Goal: Information Seeking & Learning: Learn about a topic

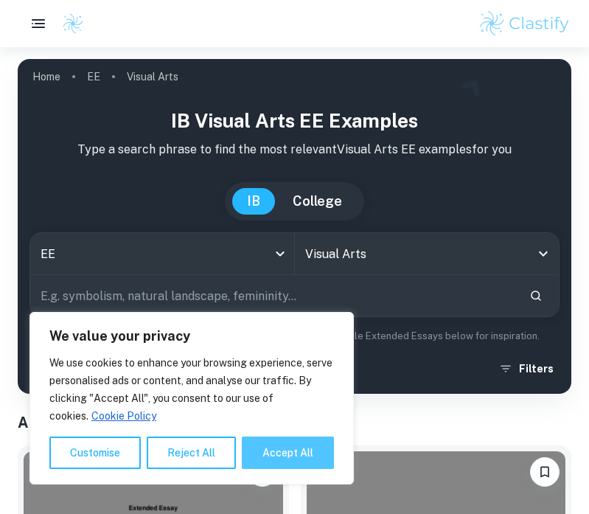
click at [296, 448] on button "Accept All" at bounding box center [288, 453] width 92 height 32
checkbox input "true"
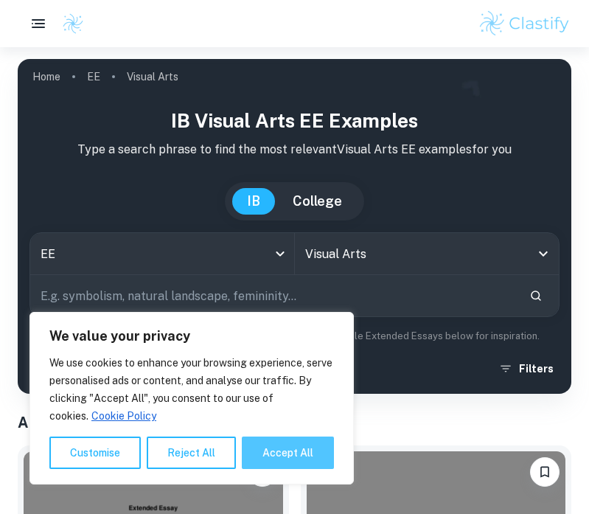
checkbox input "true"
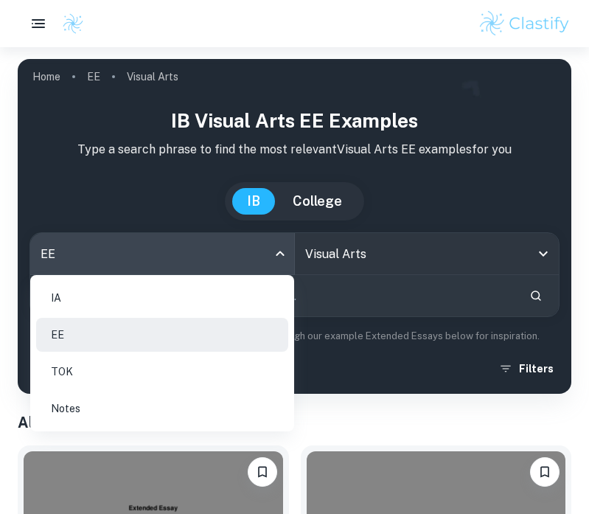
click at [190, 265] on body "We value your privacy We use cookies to enhance your browsing experience, serve…" at bounding box center [294, 304] width 589 height 514
click at [147, 299] on li "IA" at bounding box center [162, 298] width 252 height 34
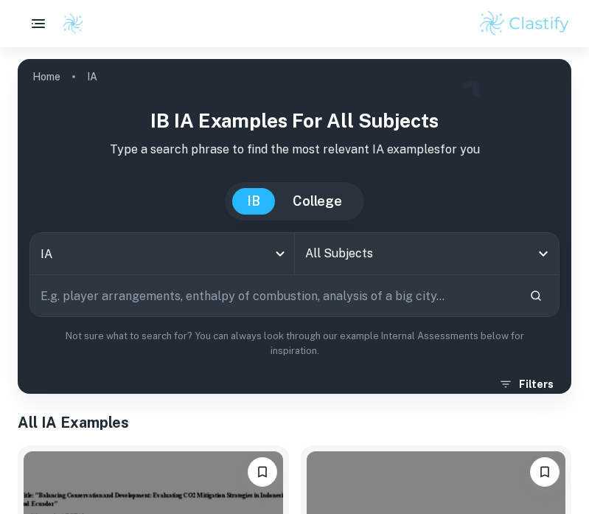
click at [365, 260] on input "All Subjects" at bounding box center [416, 254] width 229 height 28
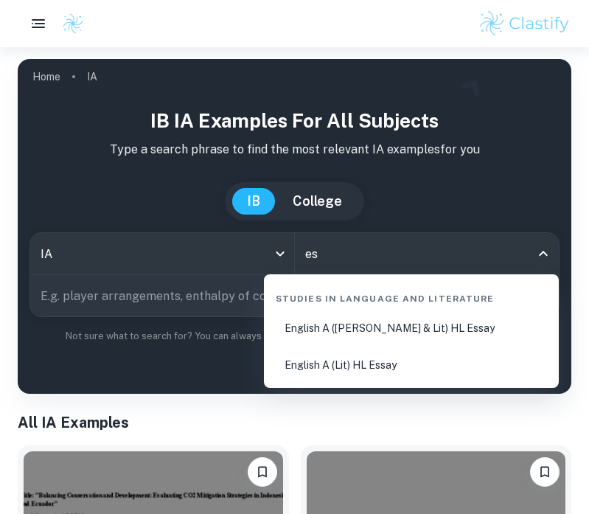
type input "e"
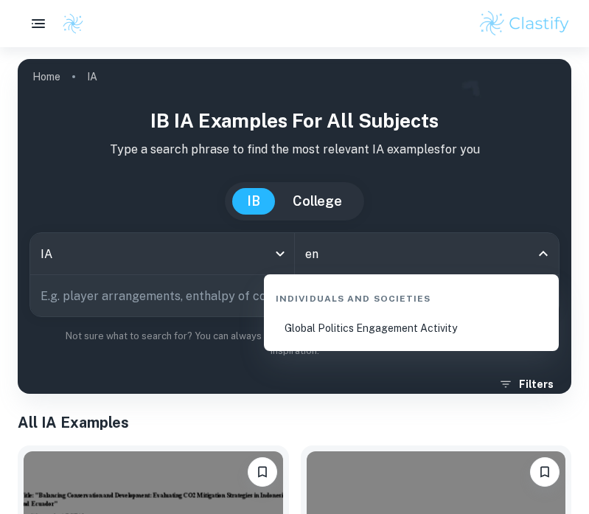
type input "e"
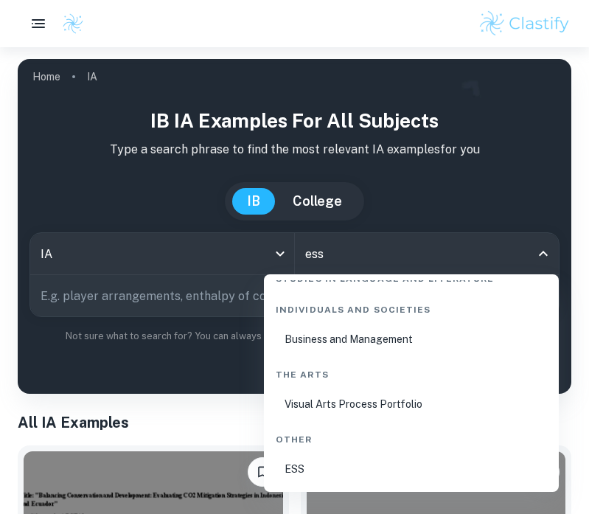
click at [318, 469] on li "ESS" at bounding box center [411, 469] width 283 height 34
type input "ESS"
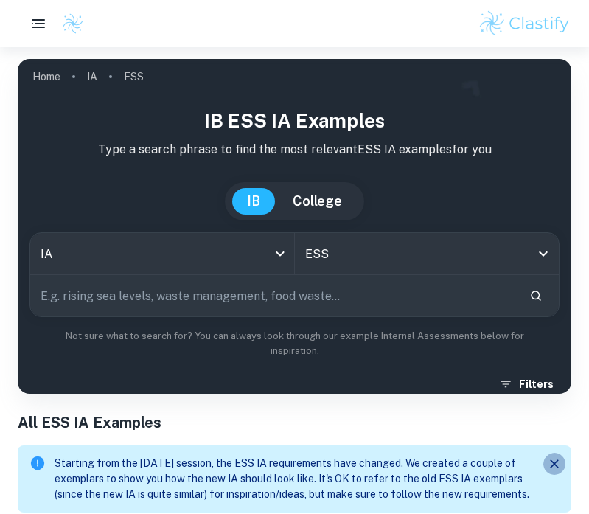
click at [550, 463] on icon "Close" at bounding box center [554, 463] width 15 height 15
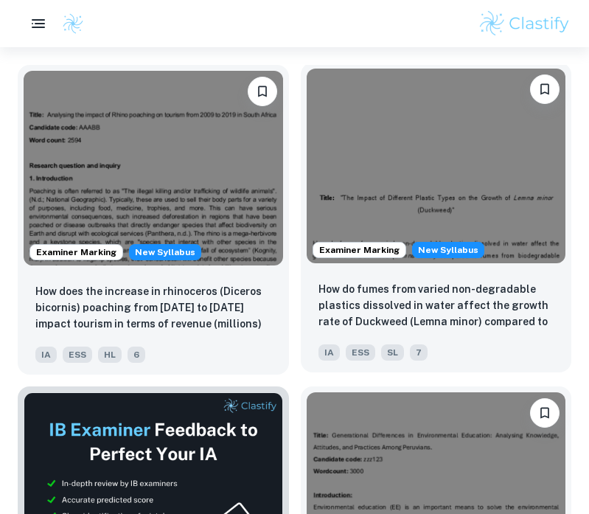
scroll to position [523, 0]
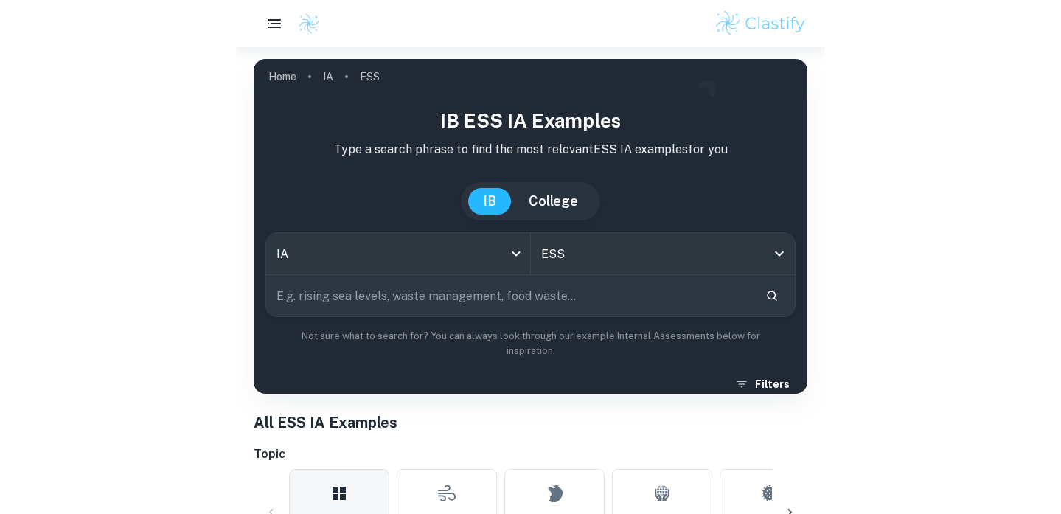
scroll to position [0, 0]
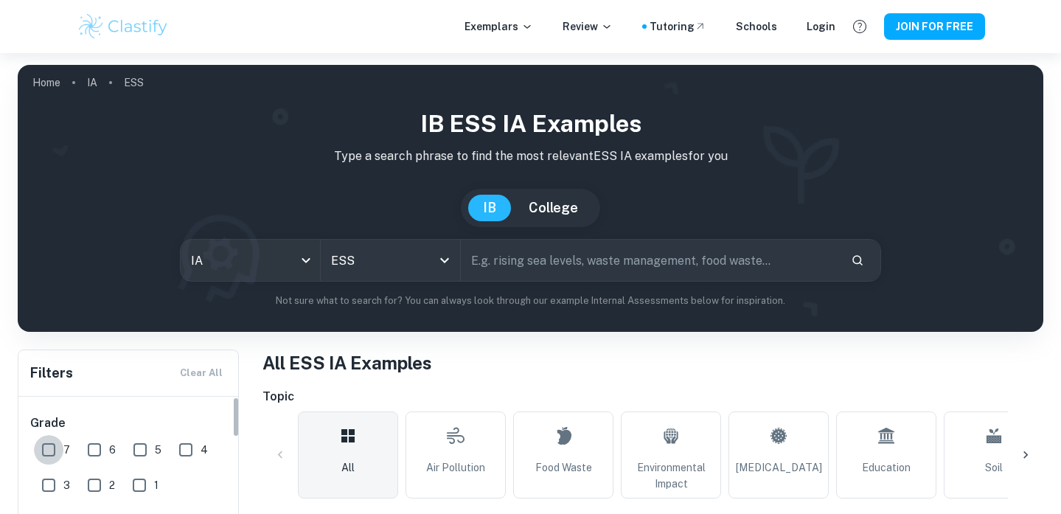
click at [45, 444] on input "7" at bounding box center [48, 449] width 29 height 29
checkbox input "true"
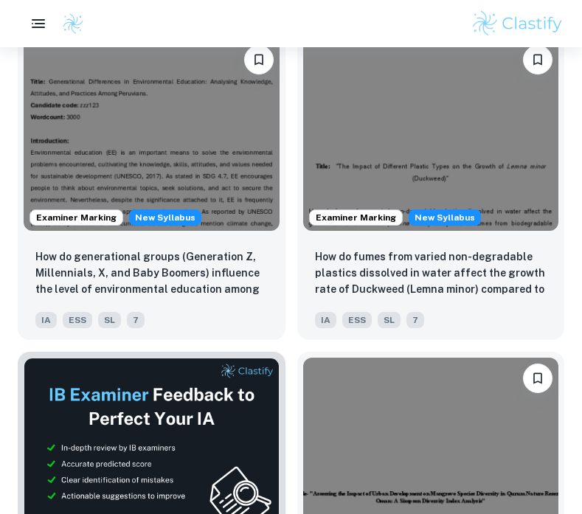
scroll to position [595, 0]
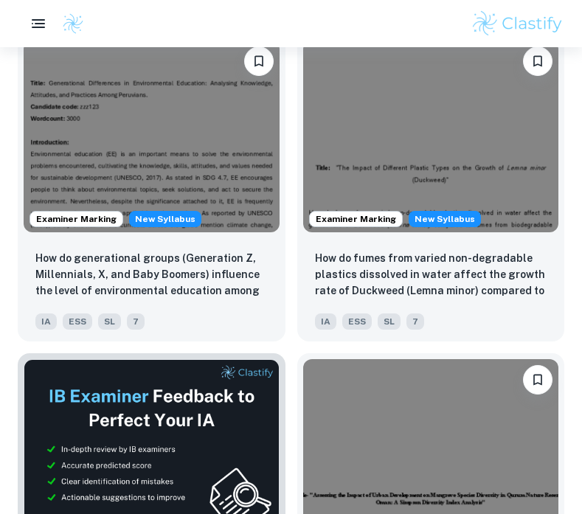
click at [296, 358] on div "Examiner Marking New Syllabus How does the proximity to an urban development si…" at bounding box center [424, 500] width 279 height 319
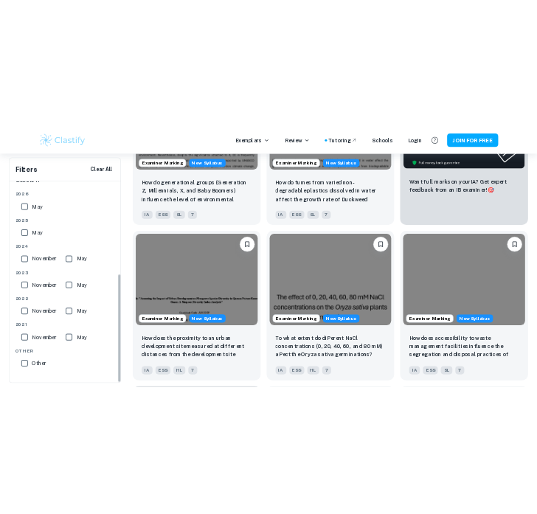
scroll to position [337, 0]
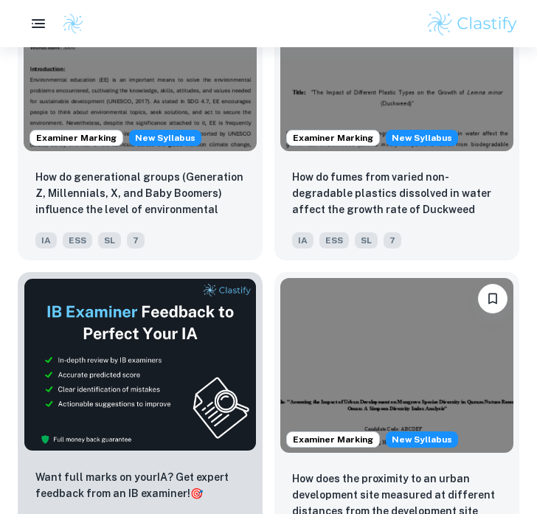
click at [270, 260] on div "Examiner Marking New Syllabus How does the proximity to an urban development si…" at bounding box center [391, 411] width 257 height 302
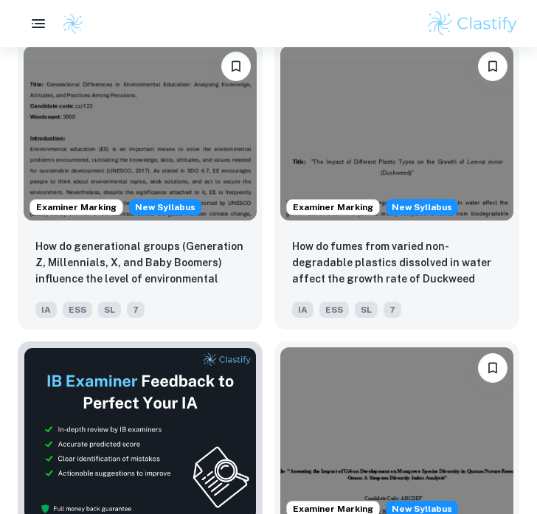
scroll to position [591, 0]
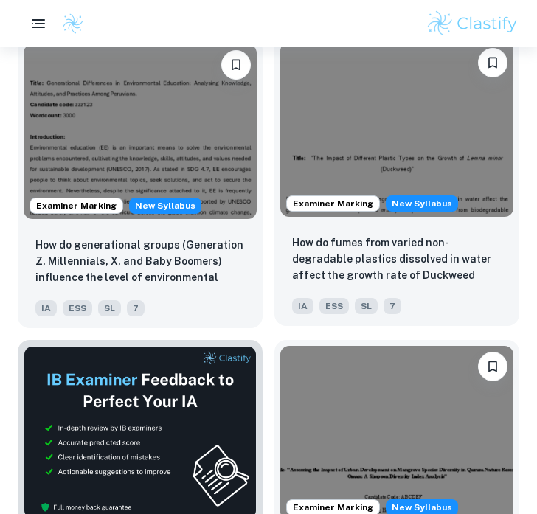
click at [300, 272] on p "How do fumes from varied non-degradable plastics dissolved in water affect the …" at bounding box center [396, 260] width 209 height 50
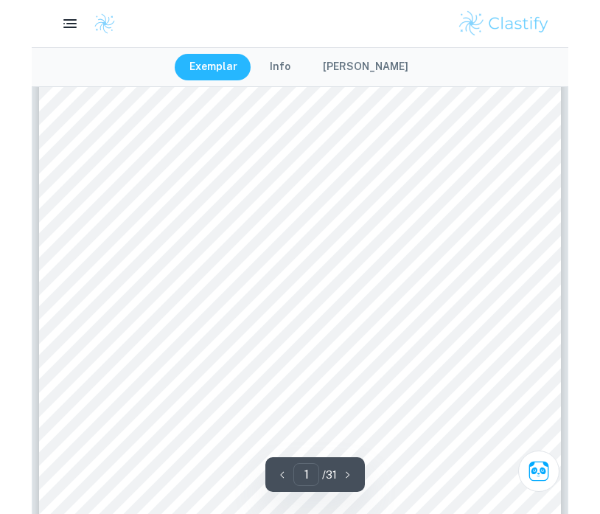
scroll to position [389, 0]
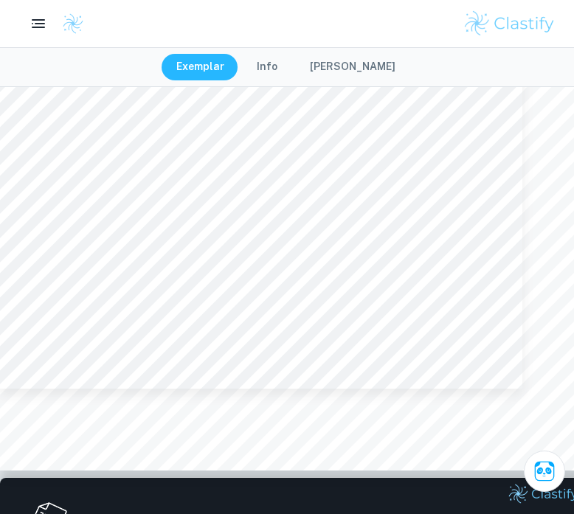
type input "1"
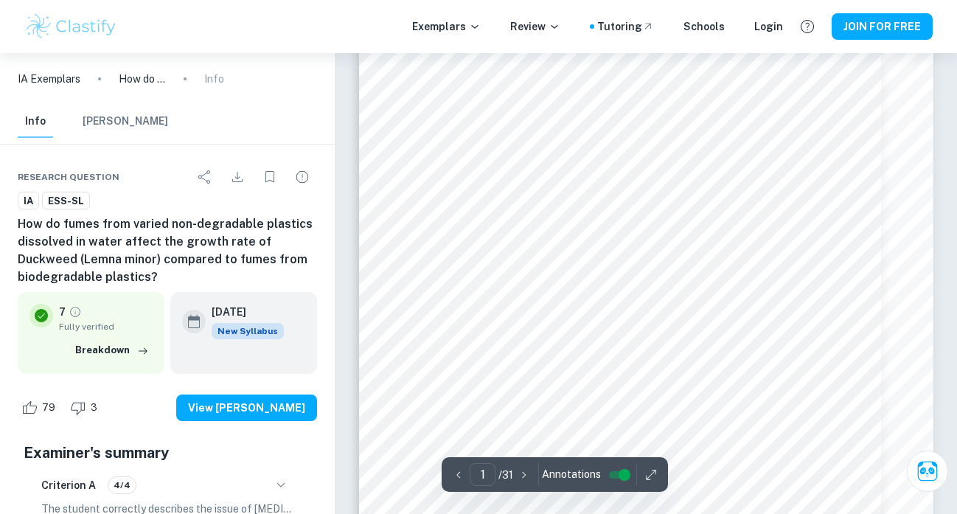
scroll to position [94, 0]
click at [679, 420] on html "We value your privacy We use cookies to enhance your browsing experience, serve…" at bounding box center [478, 163] width 957 height 514
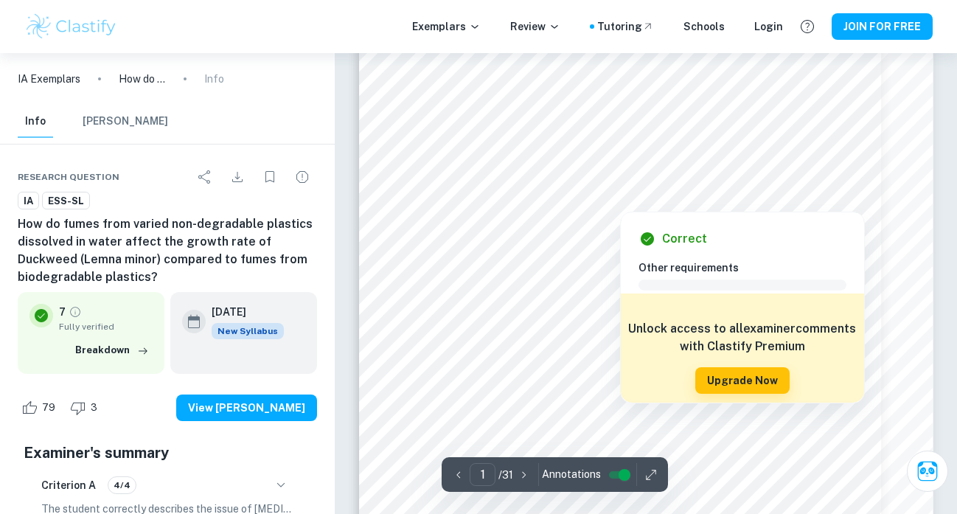
click at [594, 198] on div at bounding box center [620, 198] width 60 height 19
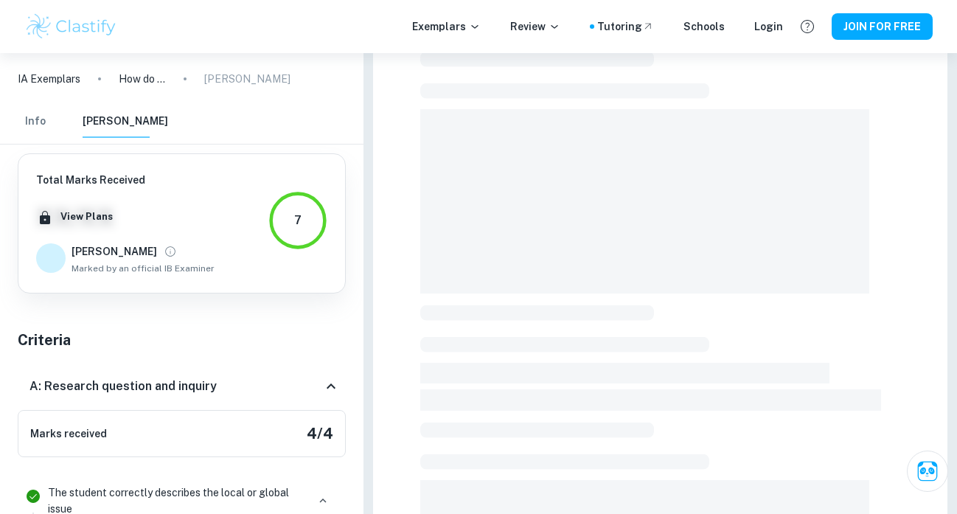
click at [485, 204] on span at bounding box center [644, 201] width 449 height 184
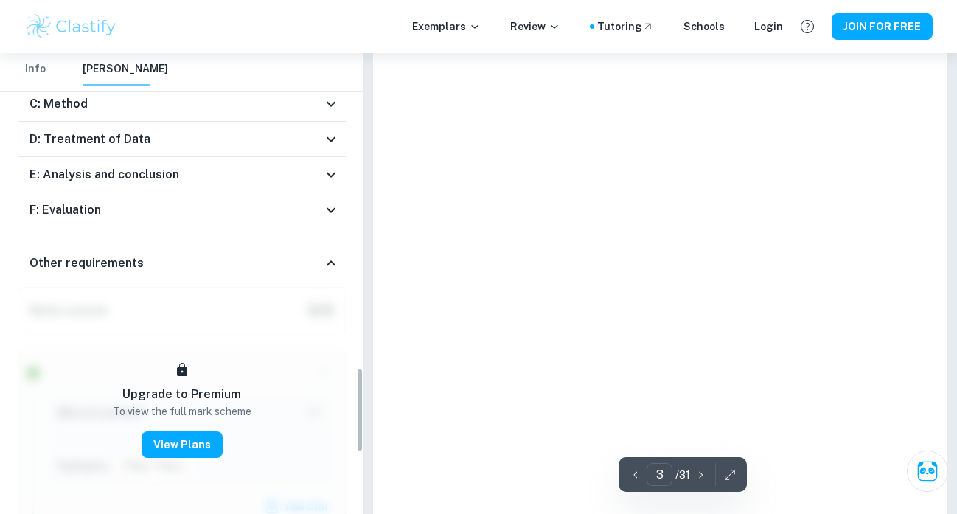
type input "1"
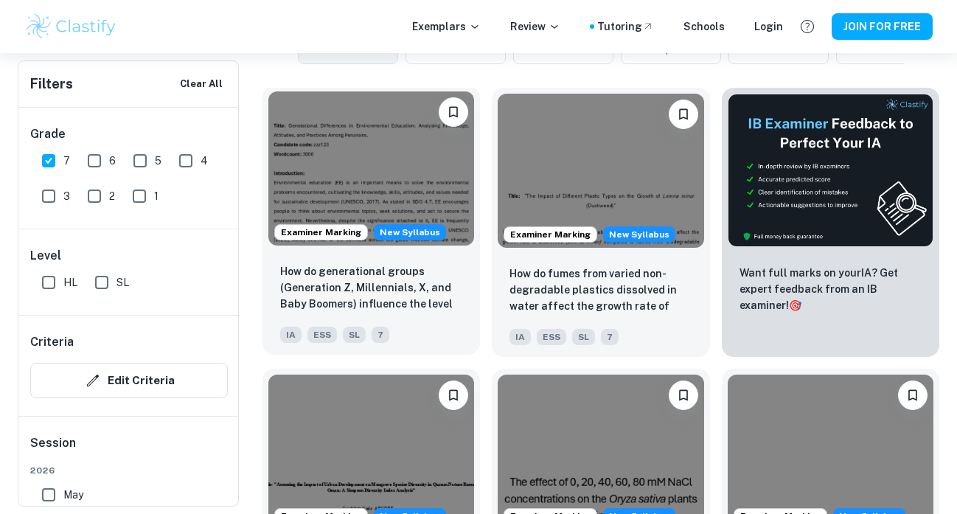
scroll to position [480, 0]
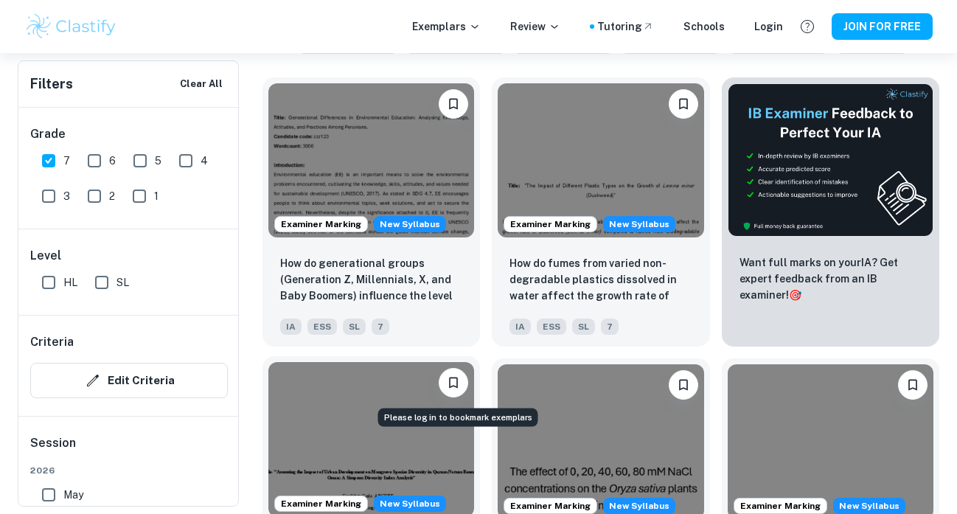
click at [456, 386] on icon "Please log in to bookmark exemplars" at bounding box center [453, 383] width 9 height 11
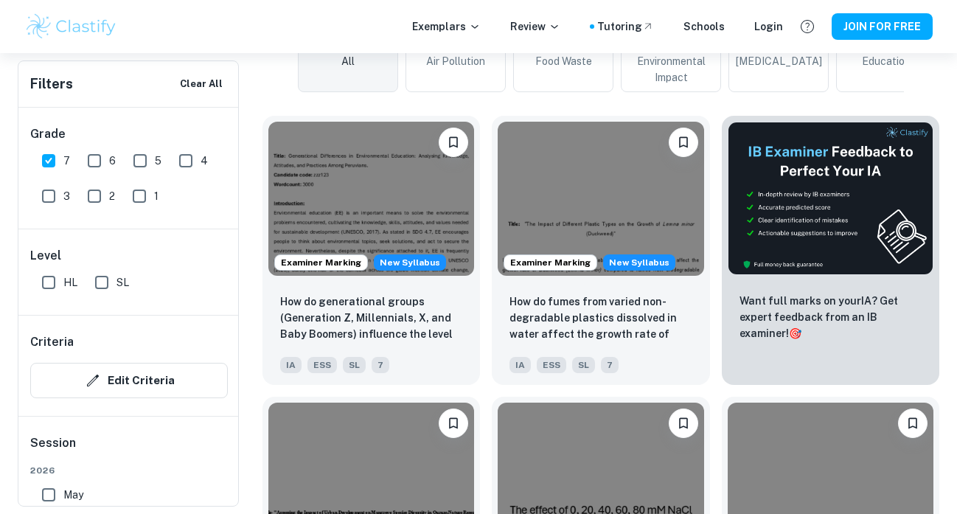
click at [47, 283] on input "HL" at bounding box center [48, 282] width 29 height 29
checkbox input "true"
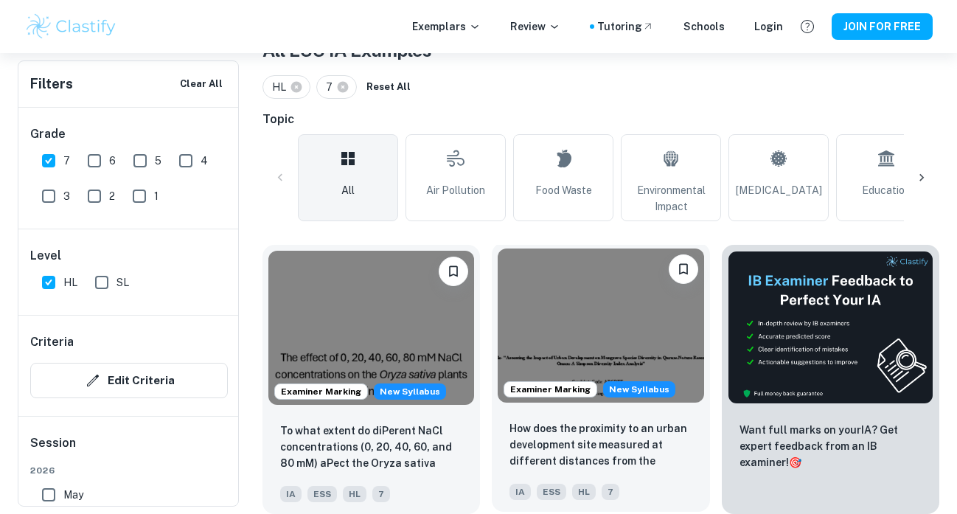
scroll to position [313, 0]
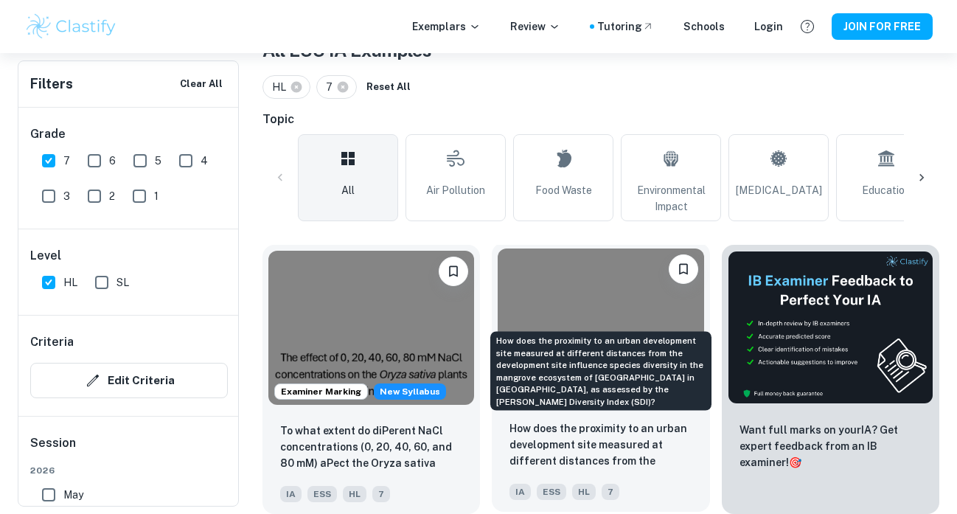
click at [520, 448] on p "How does the proximity to an urban development site measured at different dista…" at bounding box center [601, 445] width 182 height 50
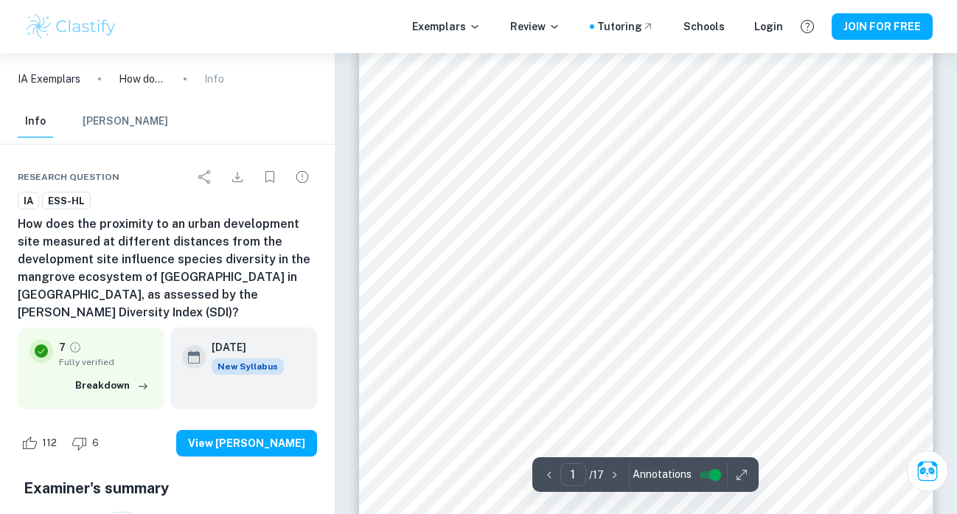
scroll to position [101, 0]
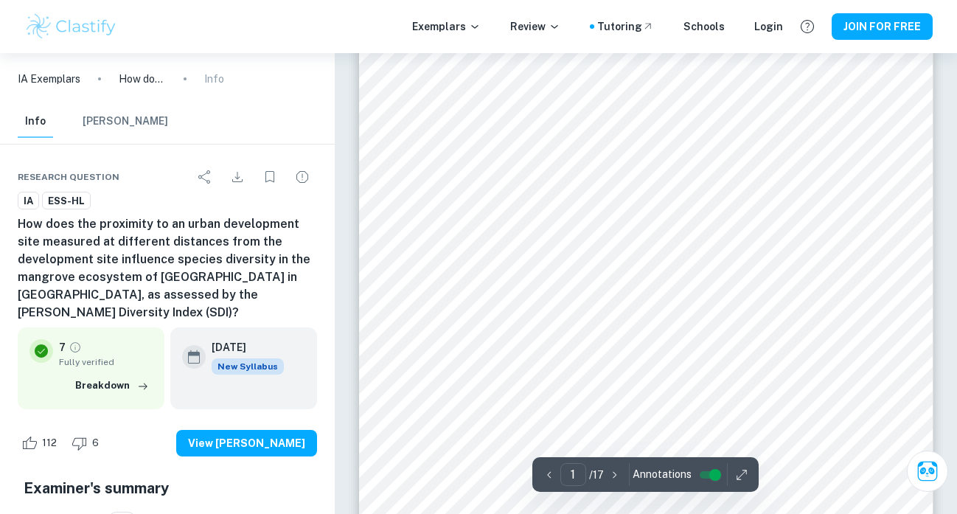
click at [535, 212] on div at bounding box center [646, 212] width 486 height 14
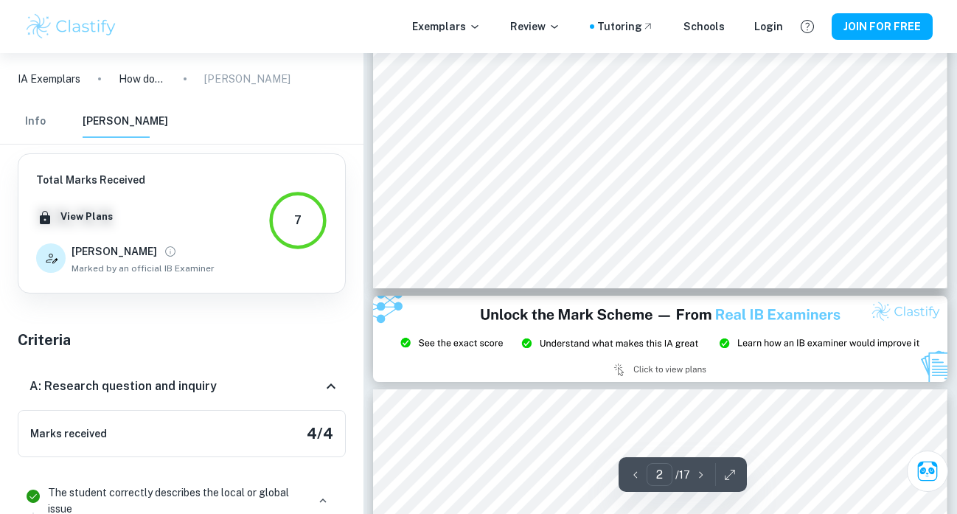
scroll to position [1147, 0]
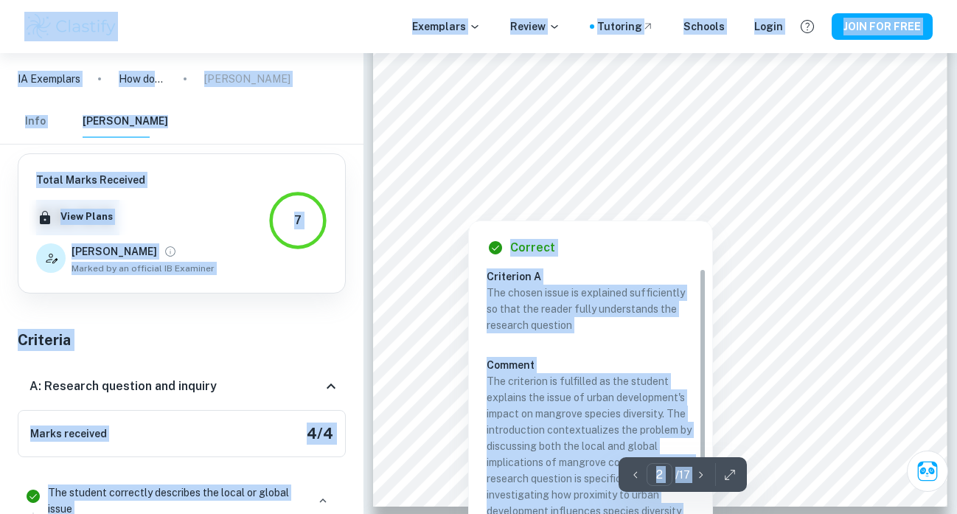
click at [458, 194] on div at bounding box center [660, 198] width 507 height 16
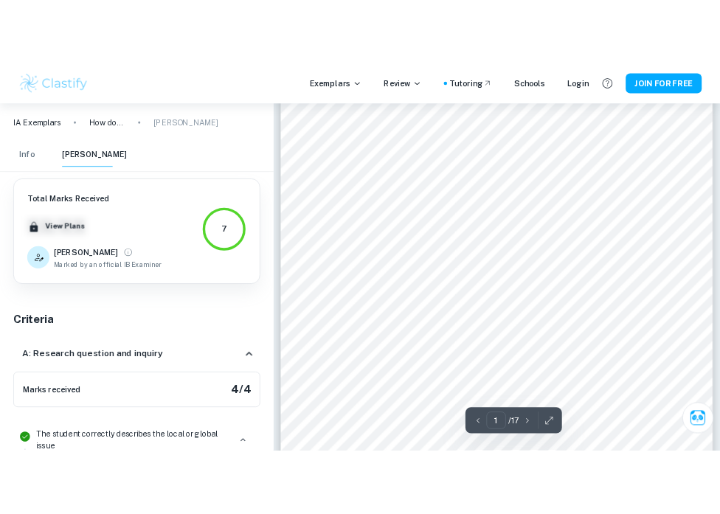
scroll to position [81, 0]
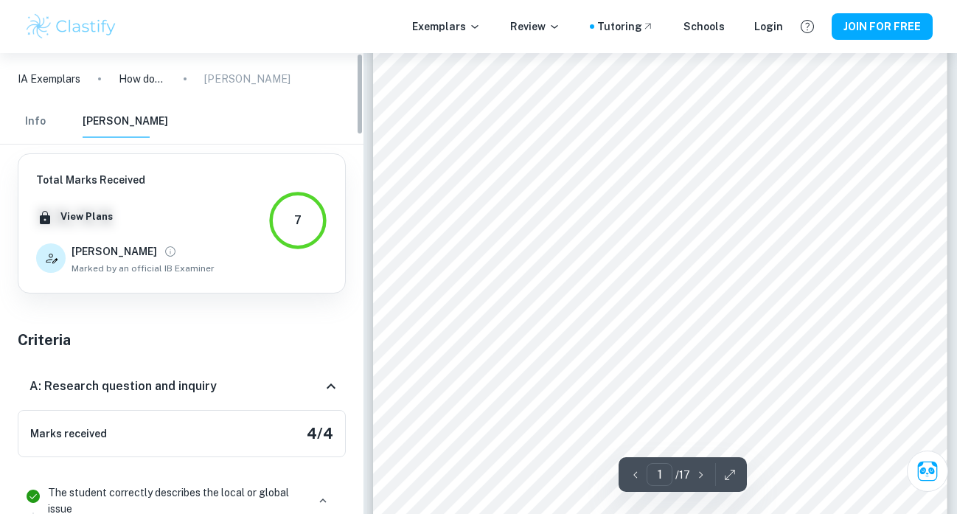
click at [290, 109] on div "Info [PERSON_NAME]" at bounding box center [182, 124] width 352 height 39
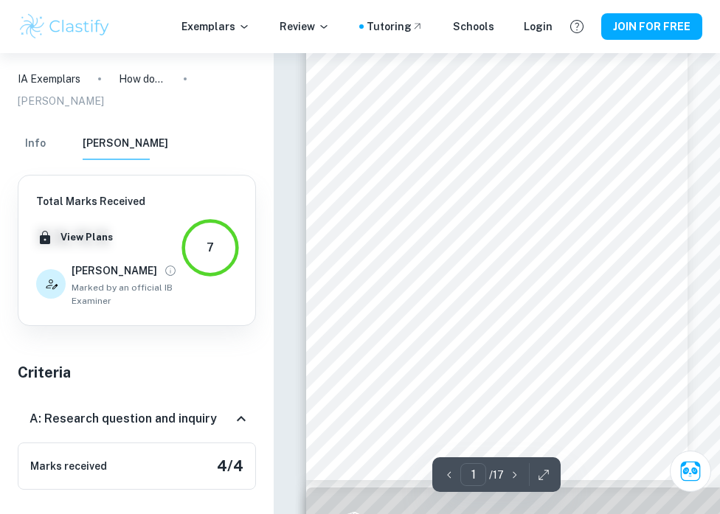
click at [541, 479] on icon "button" at bounding box center [543, 475] width 15 height 15
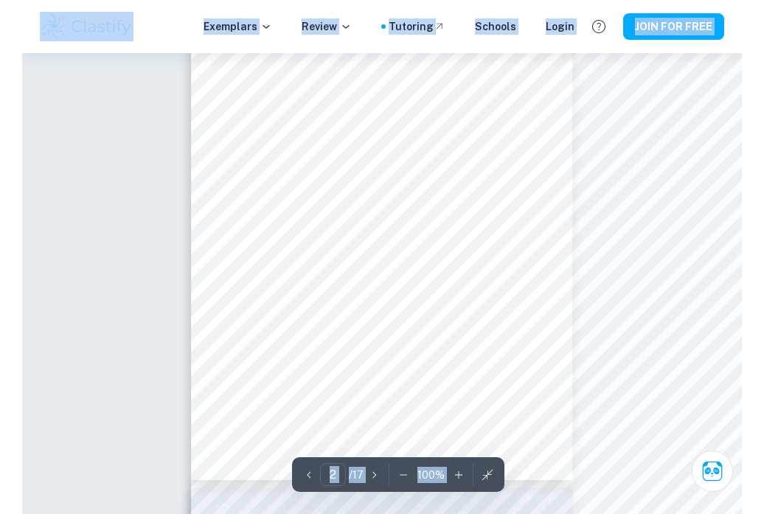
scroll to position [941, 0]
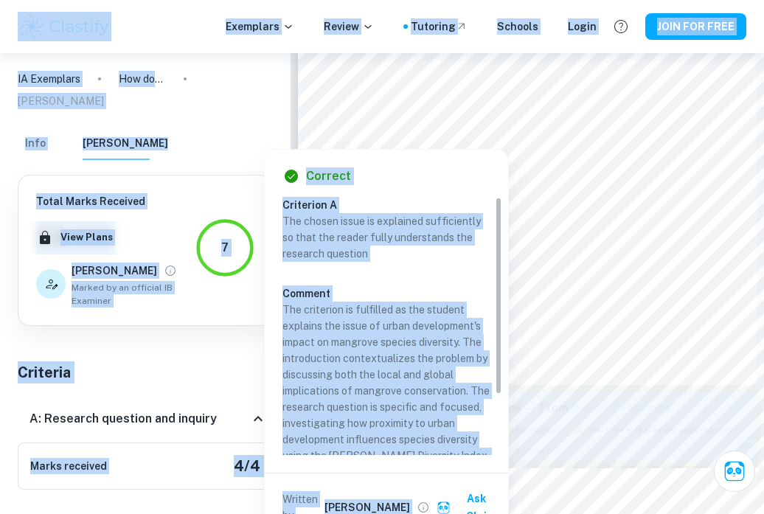
click at [346, 122] on div at bounding box center [456, 125] width 507 height 16
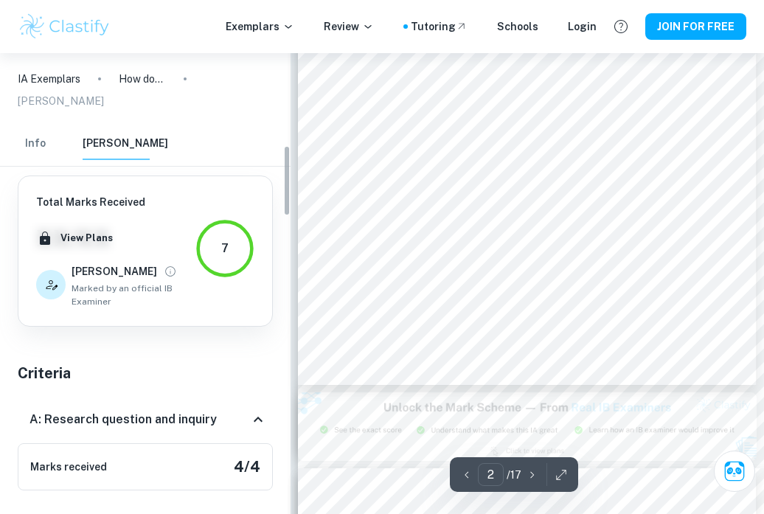
scroll to position [596, 0]
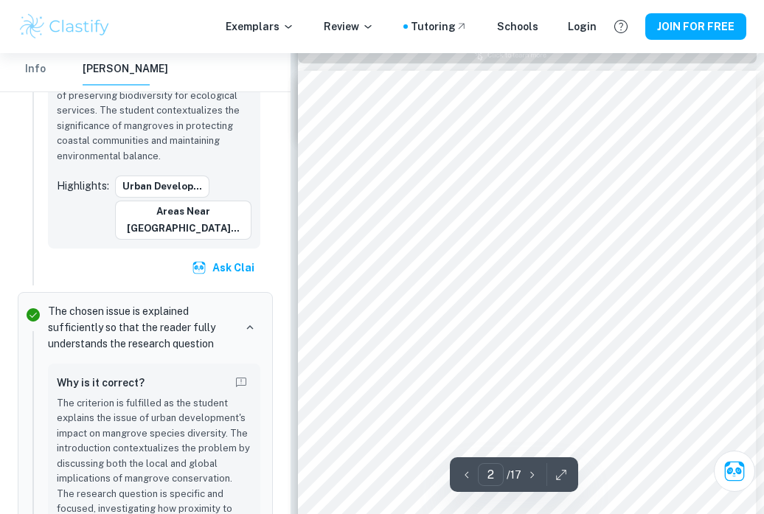
type input "1"
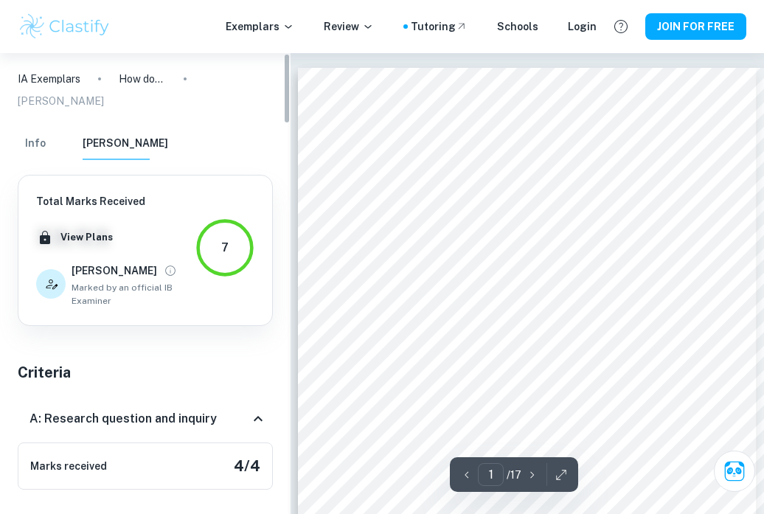
scroll to position [0, 0]
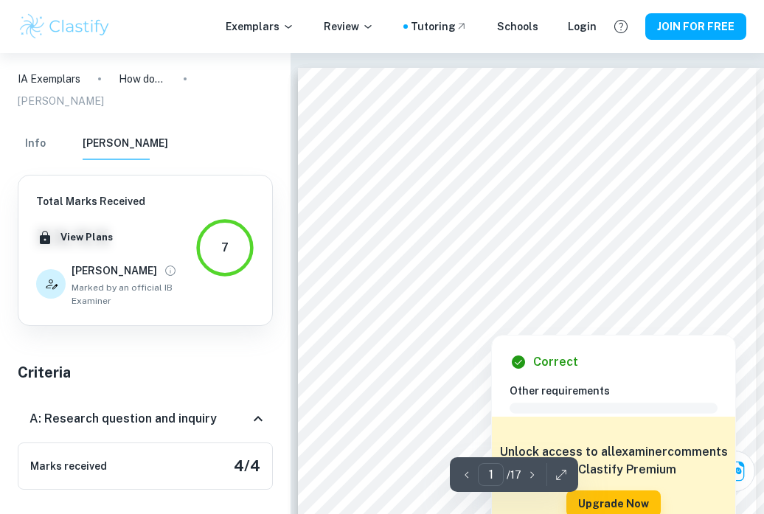
click at [398, 307] on div at bounding box center [584, 313] width 486 height 14
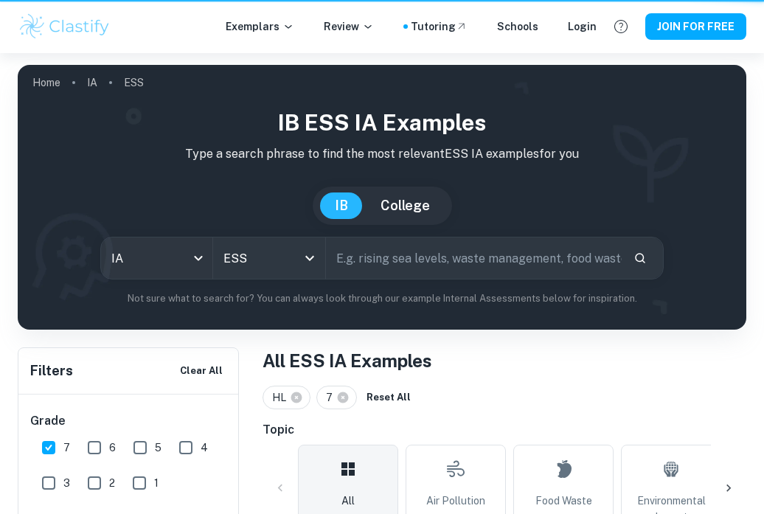
scroll to position [313, 0]
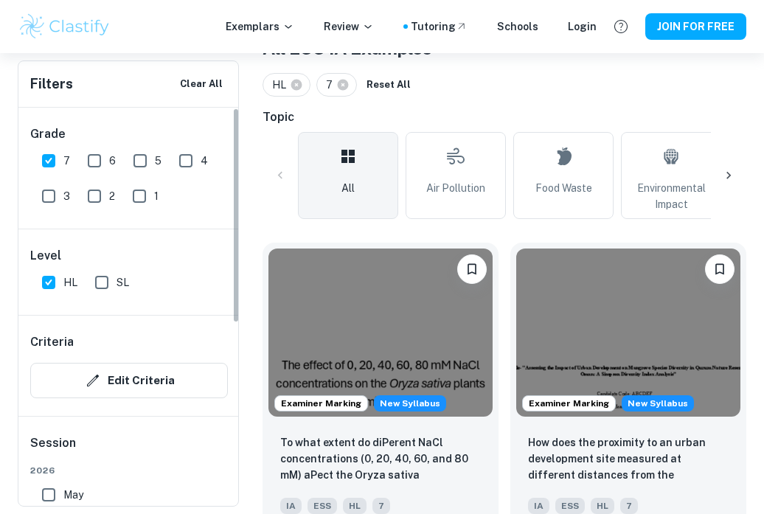
click at [238, 234] on div "Filters Clear All Grade 7 6 5 4 3 2 1 Level HL SL Criteria Edit Criteria Sessio…" at bounding box center [128, 283] width 221 height 446
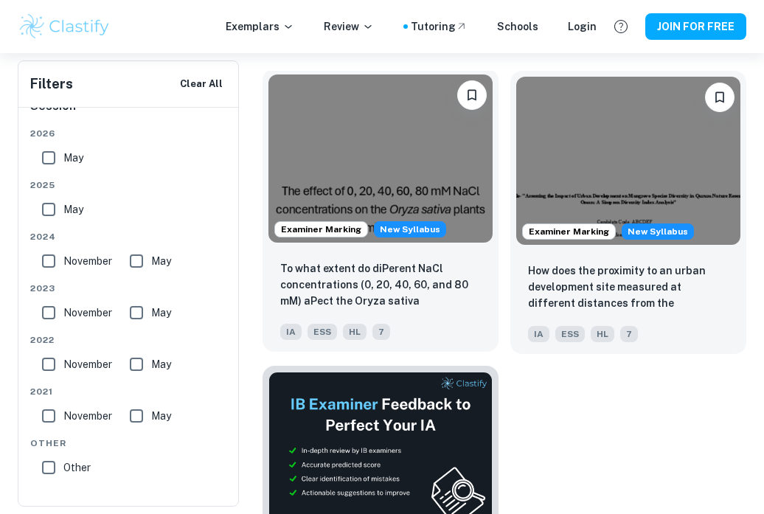
scroll to position [479, 0]
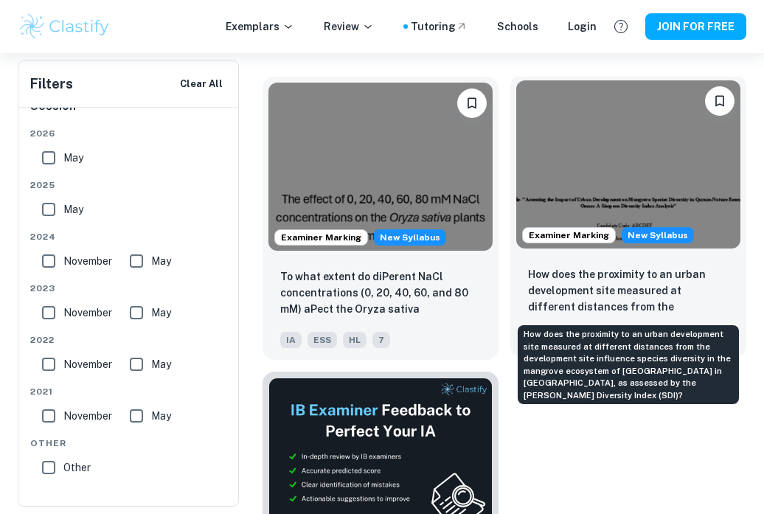
click at [538, 279] on p "How does the proximity to an urban development site measured at different dista…" at bounding box center [628, 291] width 201 height 50
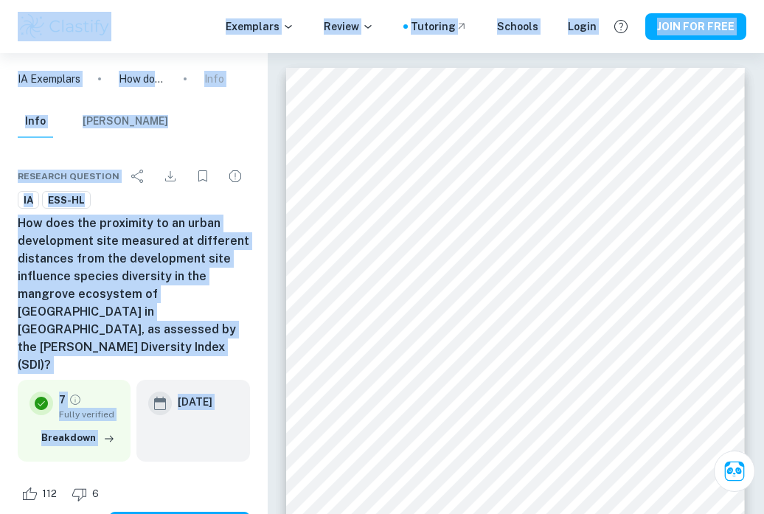
copy body "Exemplars Review Tutoring Schools Login JOIN FOR FREE IA Exemplars How does the…"
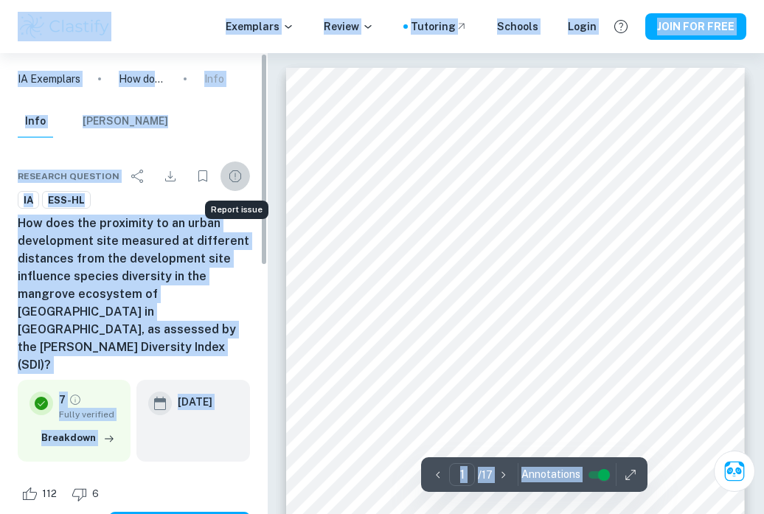
click at [226, 176] on icon "Report issue" at bounding box center [235, 176] width 18 height 18
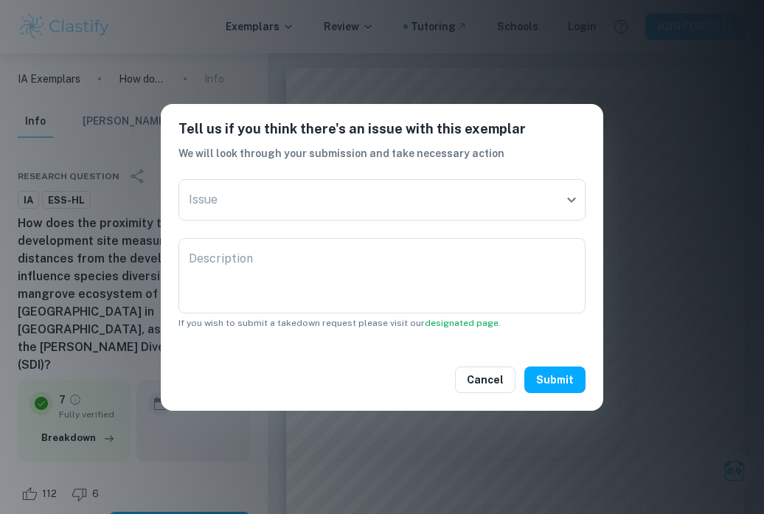
click at [641, 207] on div "Tell us if you think there's an issue with this exemplar We will look through y…" at bounding box center [382, 257] width 764 height 514
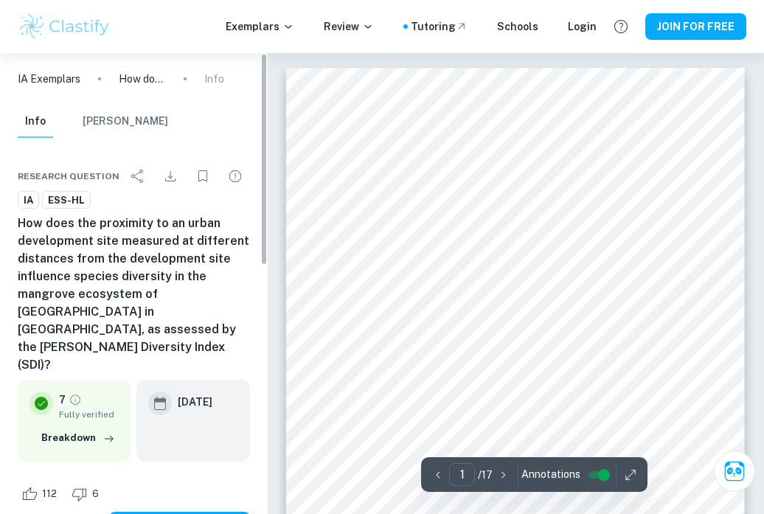
click at [156, 117] on div "Info [PERSON_NAME]" at bounding box center [134, 124] width 256 height 38
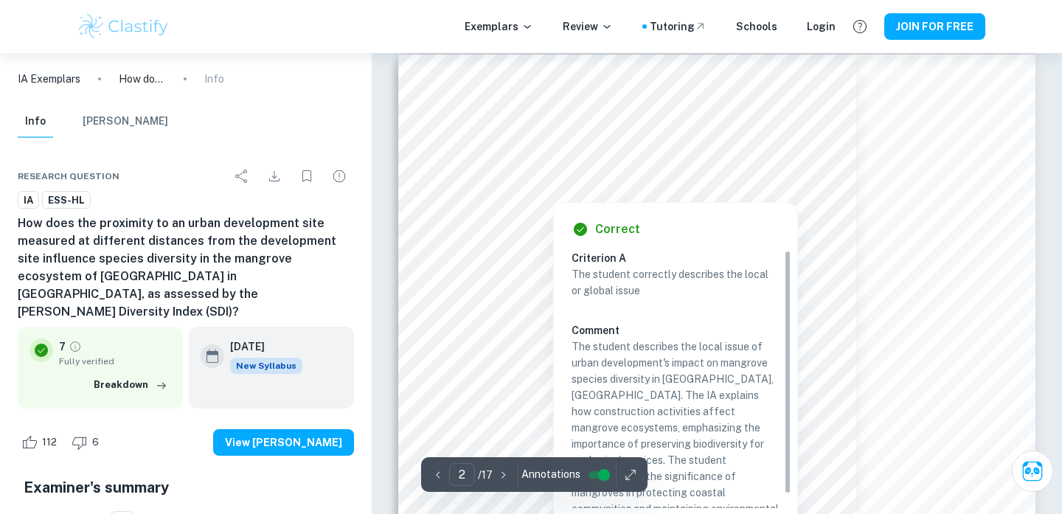
scroll to position [968, 0]
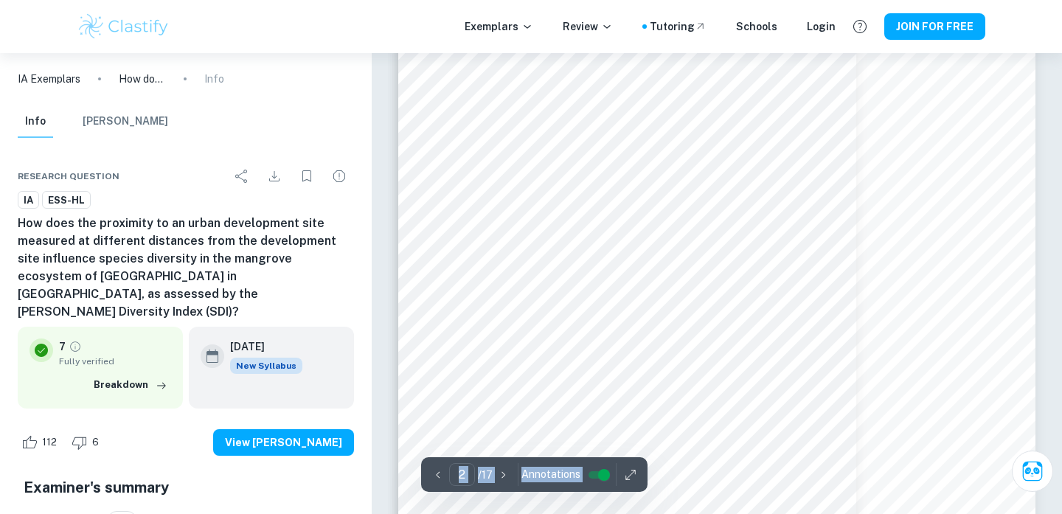
type input "1"
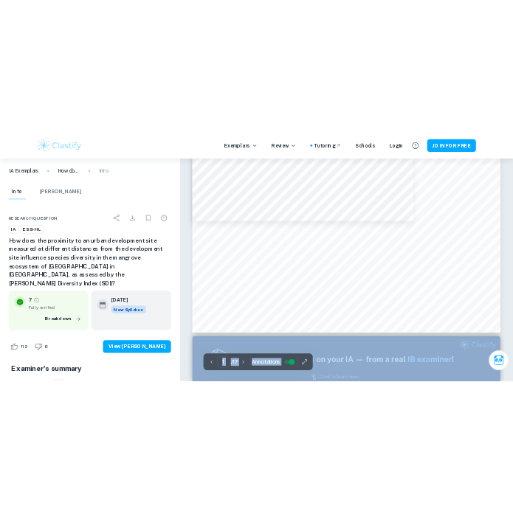
scroll to position [74, 0]
